Goal: Task Accomplishment & Management: Complete application form

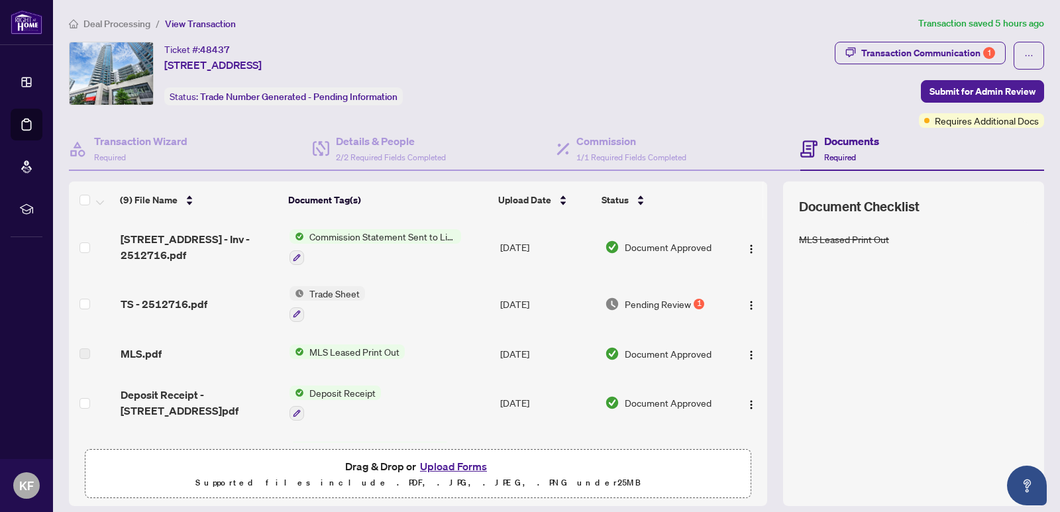
click at [226, 235] on span "[STREET_ADDRESS] - Inv - 2512716.pdf" at bounding box center [200, 247] width 158 height 32
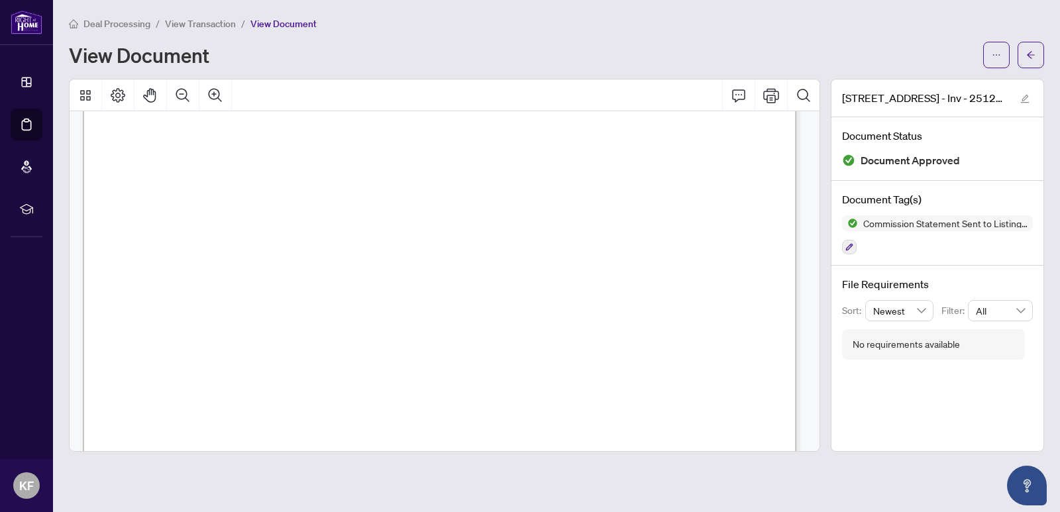
scroll to position [279, 0]
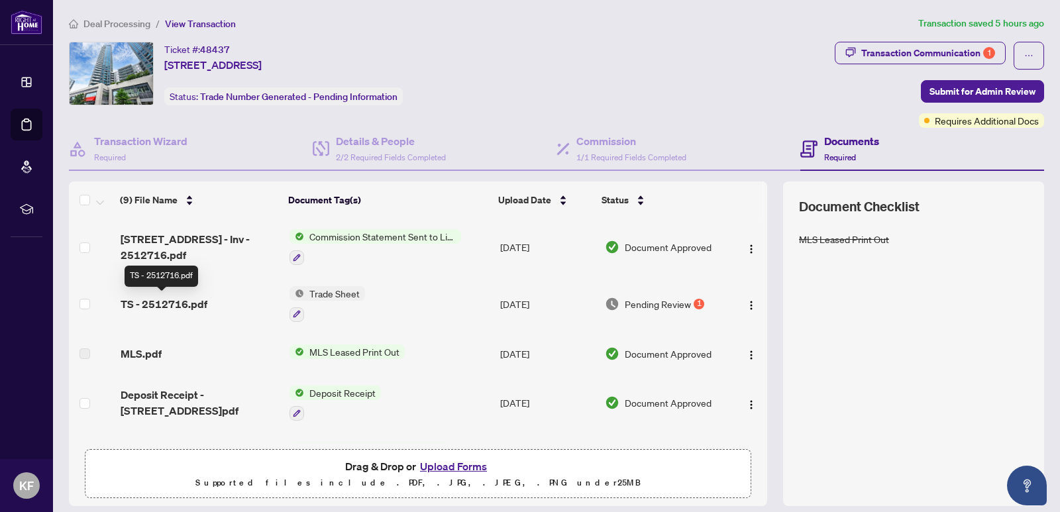
click at [198, 300] on span "TS - 2512716.pdf" at bounding box center [164, 304] width 87 height 16
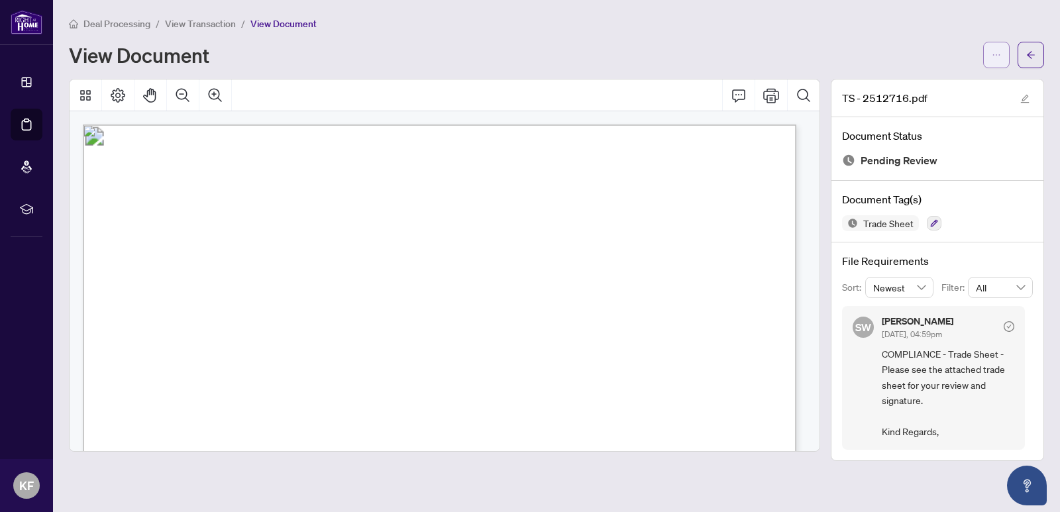
click at [998, 54] on icon "ellipsis" at bounding box center [996, 54] width 9 height 9
click at [932, 85] on span "Download" at bounding box center [949, 83] width 101 height 15
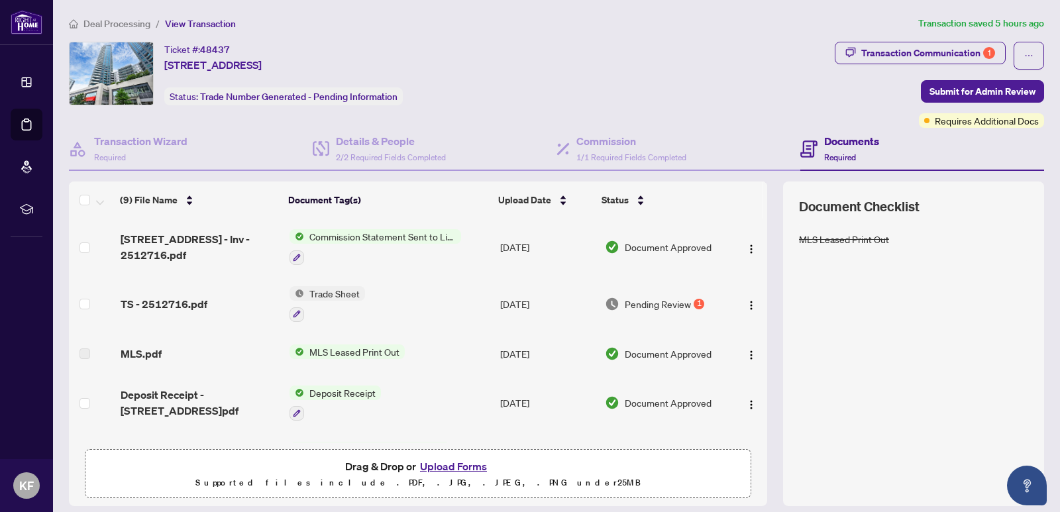
click at [442, 463] on button "Upload Forms" at bounding box center [453, 466] width 75 height 17
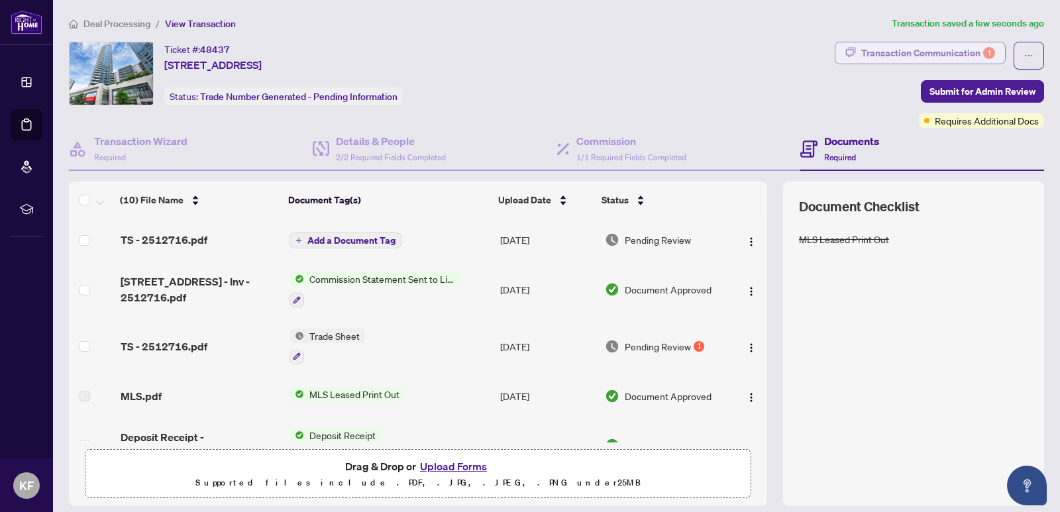
click at [956, 57] on div "Transaction Communication 1" at bounding box center [928, 52] width 134 height 21
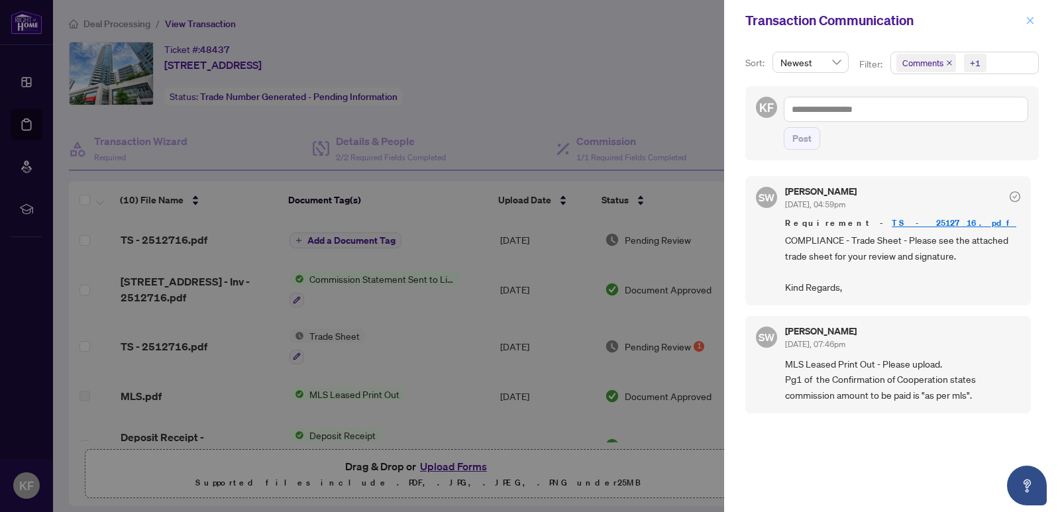
click at [1028, 18] on icon "close" at bounding box center [1030, 20] width 7 height 7
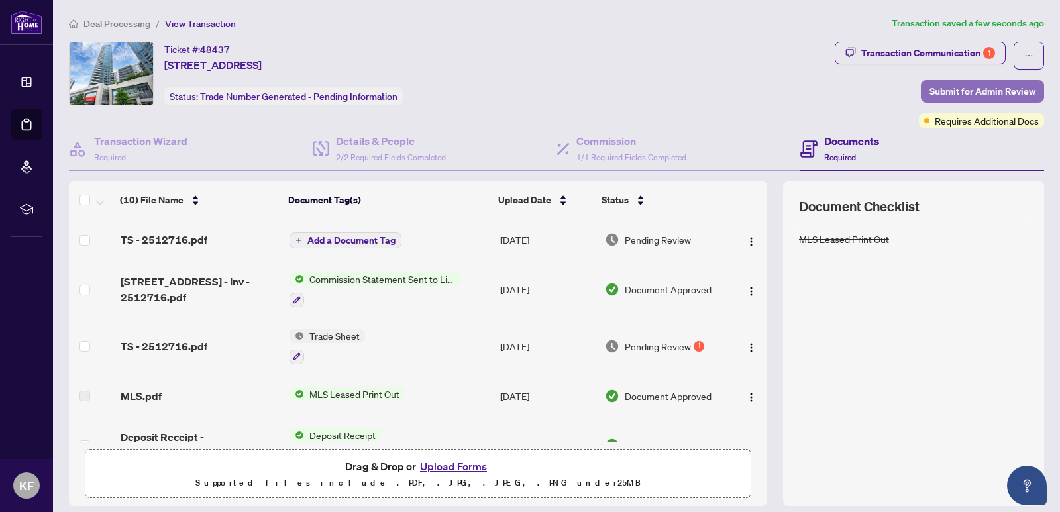
click at [977, 91] on span "Submit for Admin Review" at bounding box center [983, 91] width 106 height 21
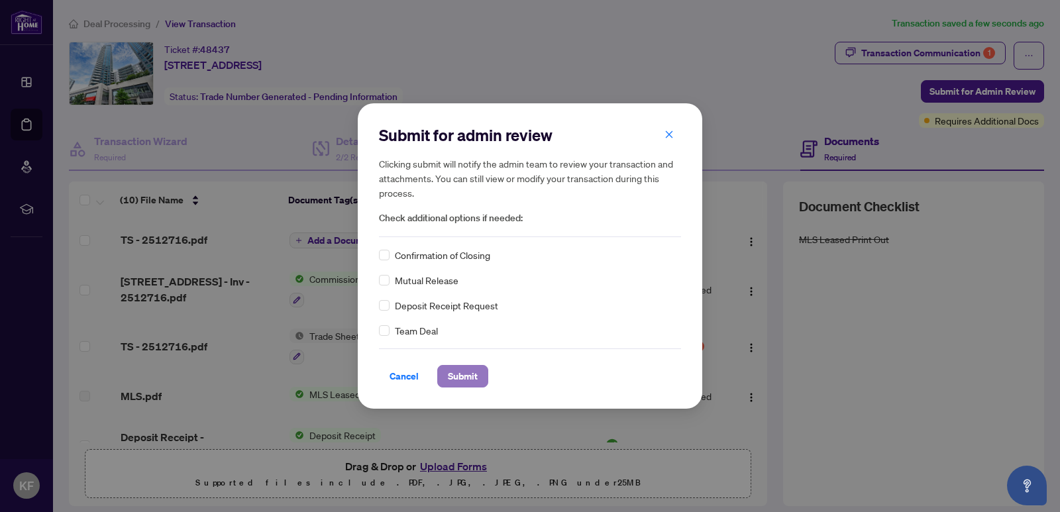
click at [464, 373] on span "Submit" at bounding box center [463, 376] width 30 height 21
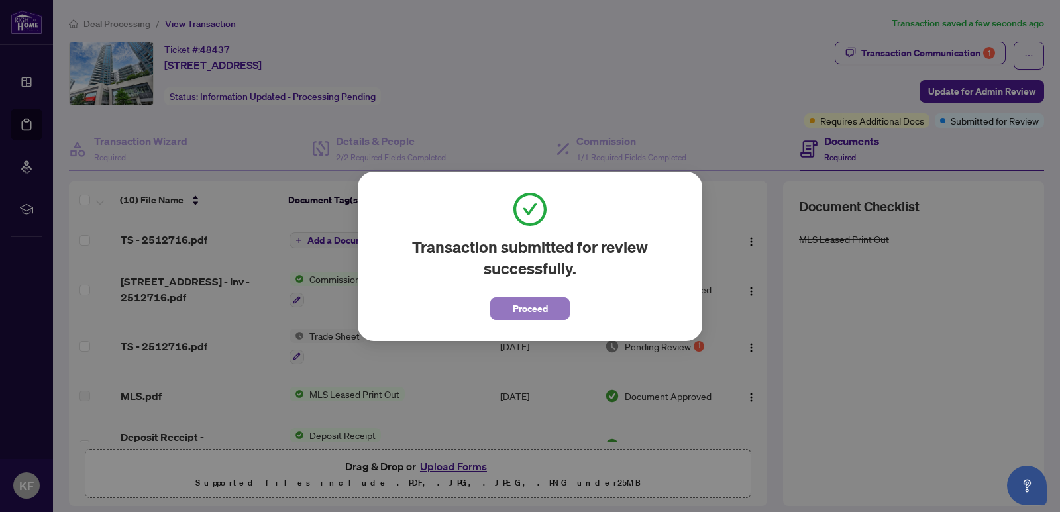
click at [548, 303] on button "Proceed" at bounding box center [530, 309] width 80 height 23
